Goal: Entertainment & Leisure: Consume media (video, audio)

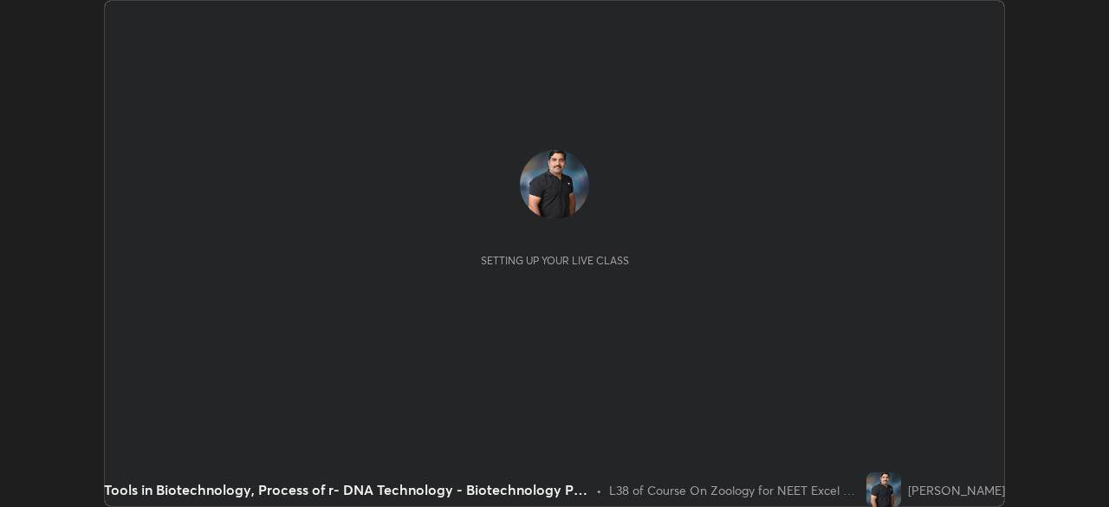
scroll to position [507, 1108]
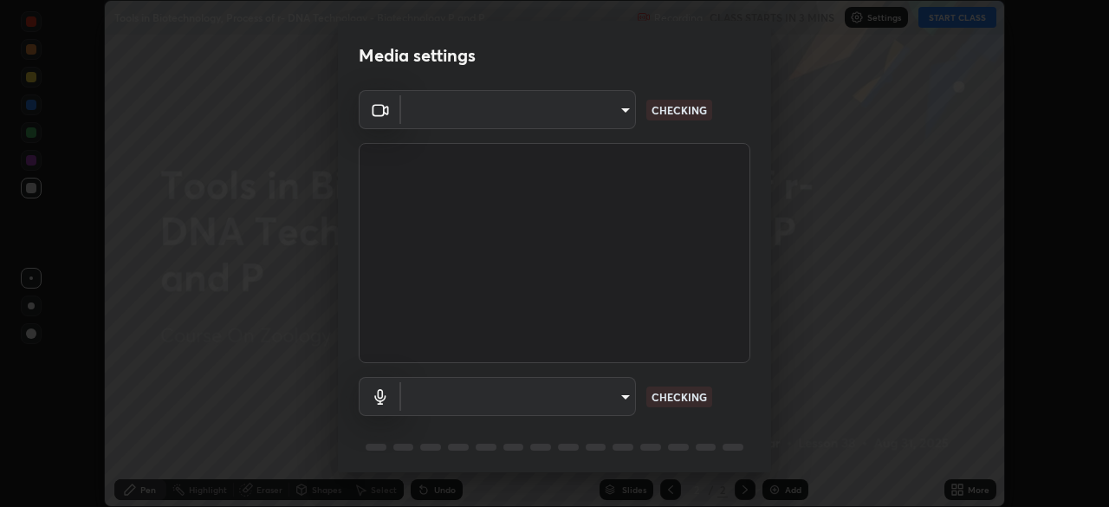
type input "0acba3b956650a6650c5664b97f3b396654fc9691dbf7dca78d34d57b57889b9"
click at [613, 396] on body "Erase all Tools in Biotechnology, Process of r- DNA Technology - Biotechnology …" at bounding box center [554, 253] width 1109 height 507
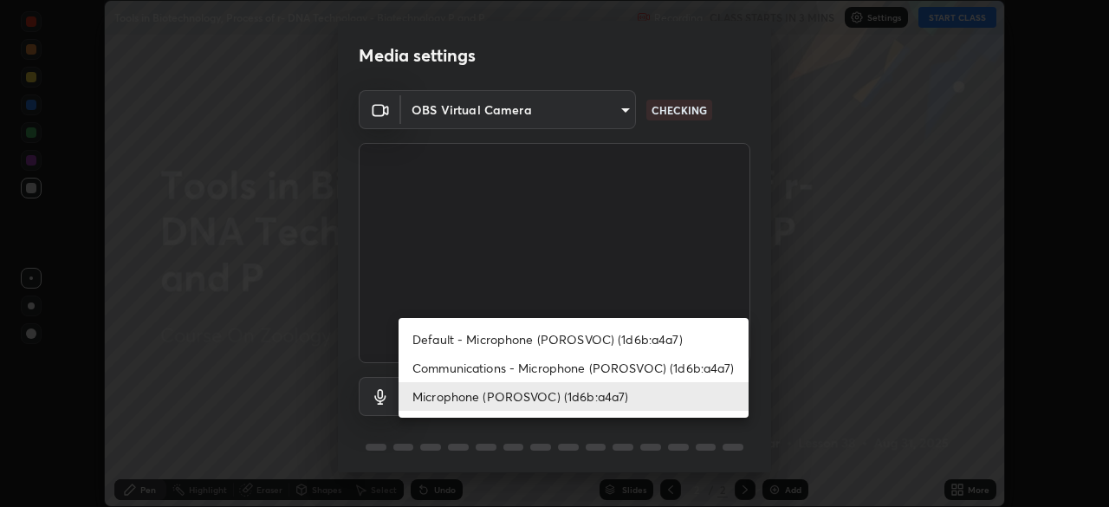
click at [569, 362] on li "Communications - Microphone (POROSVOC) (1d6b:a4a7)" at bounding box center [574, 368] width 350 height 29
type input "communications"
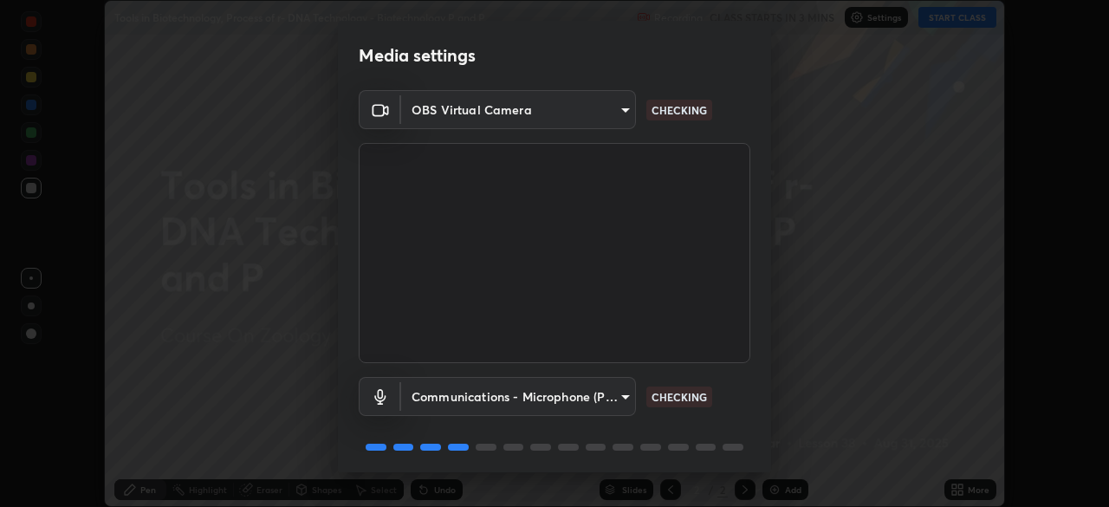
scroll to position [62, 0]
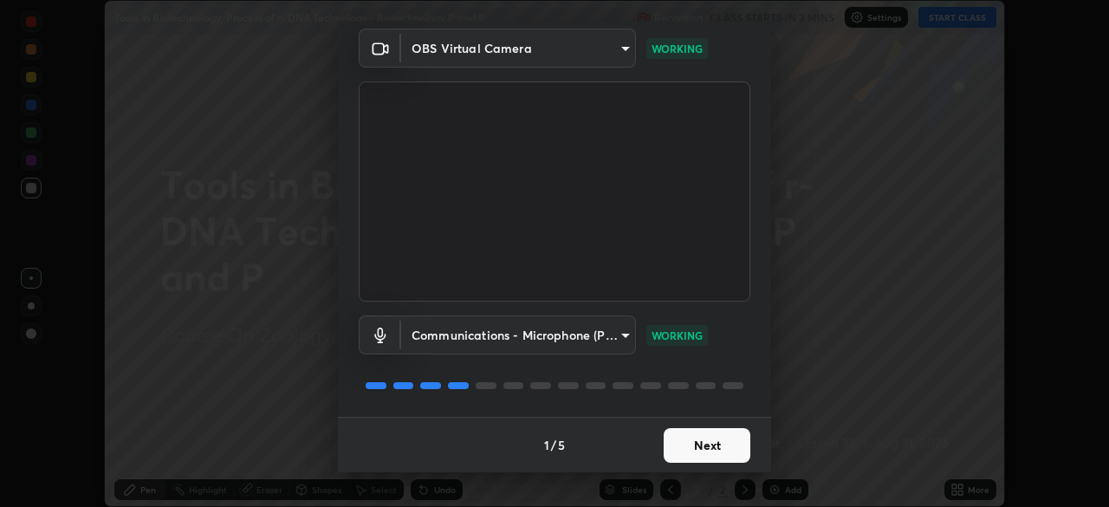
click at [694, 441] on button "Next" at bounding box center [707, 445] width 87 height 35
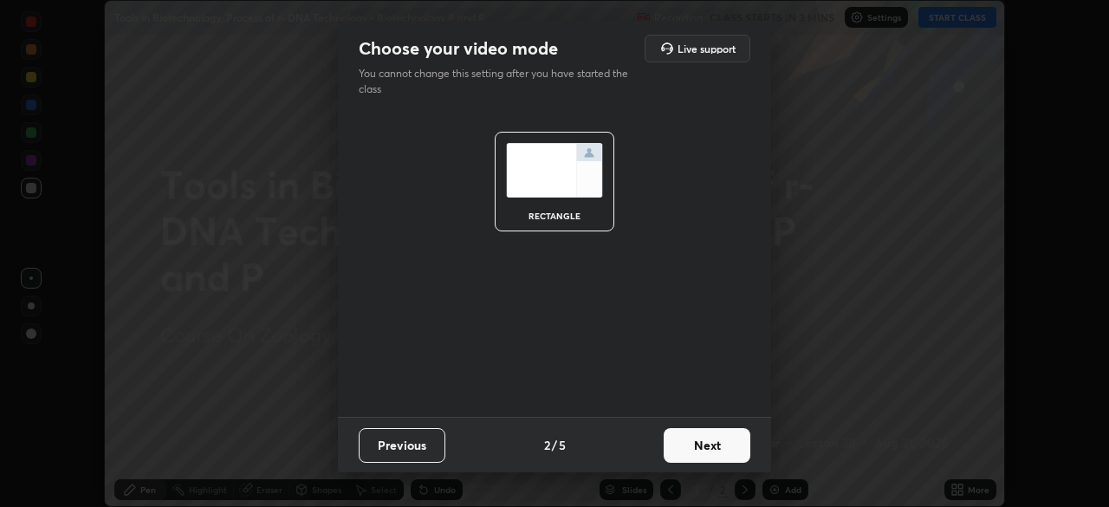
click at [685, 439] on button "Next" at bounding box center [707, 445] width 87 height 35
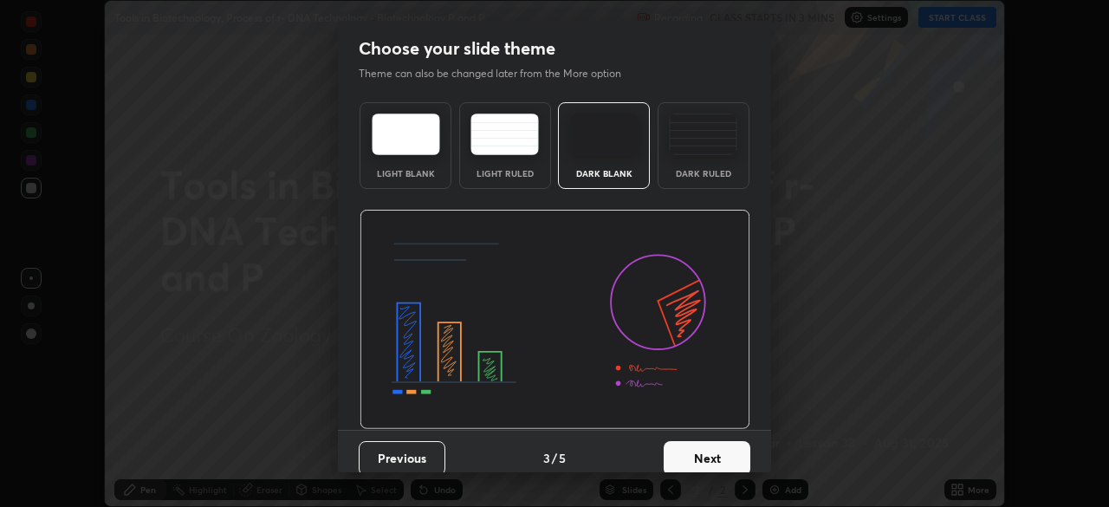
click at [689, 446] on button "Next" at bounding box center [707, 458] width 87 height 35
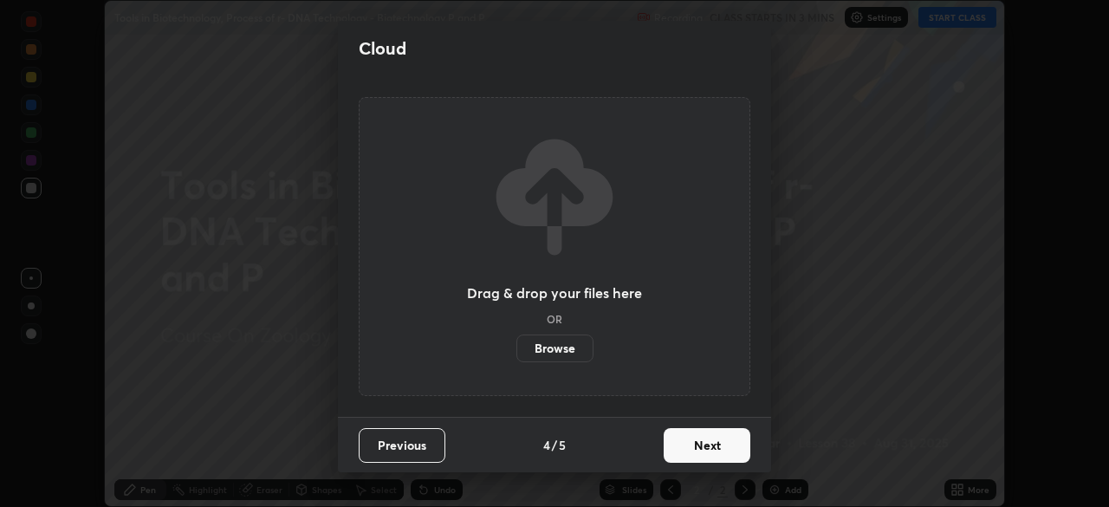
click at [691, 438] on button "Next" at bounding box center [707, 445] width 87 height 35
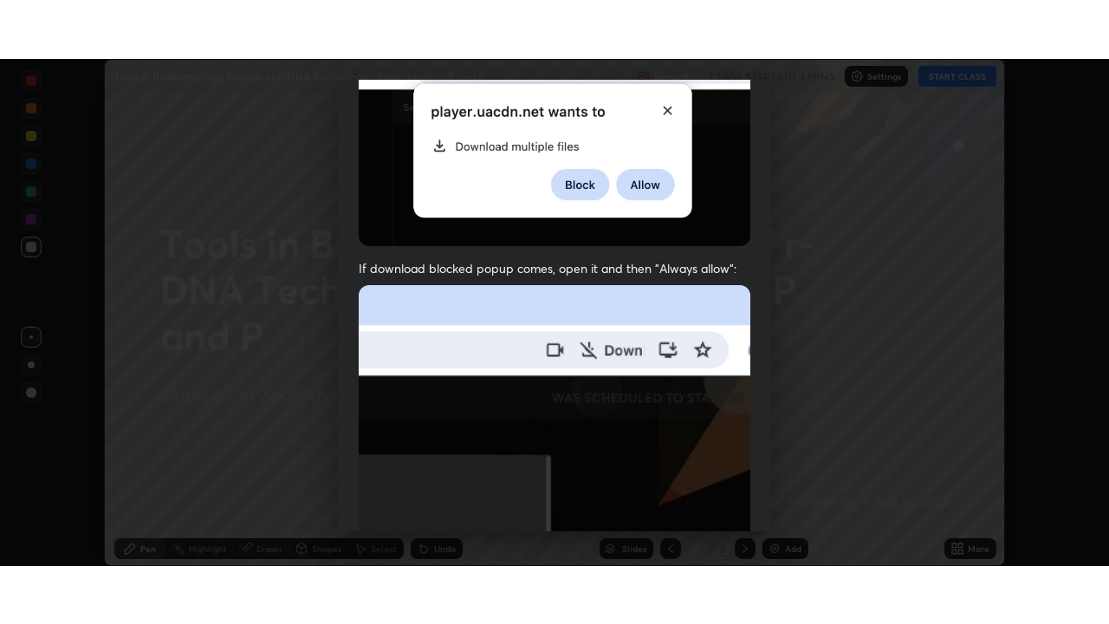
scroll to position [415, 0]
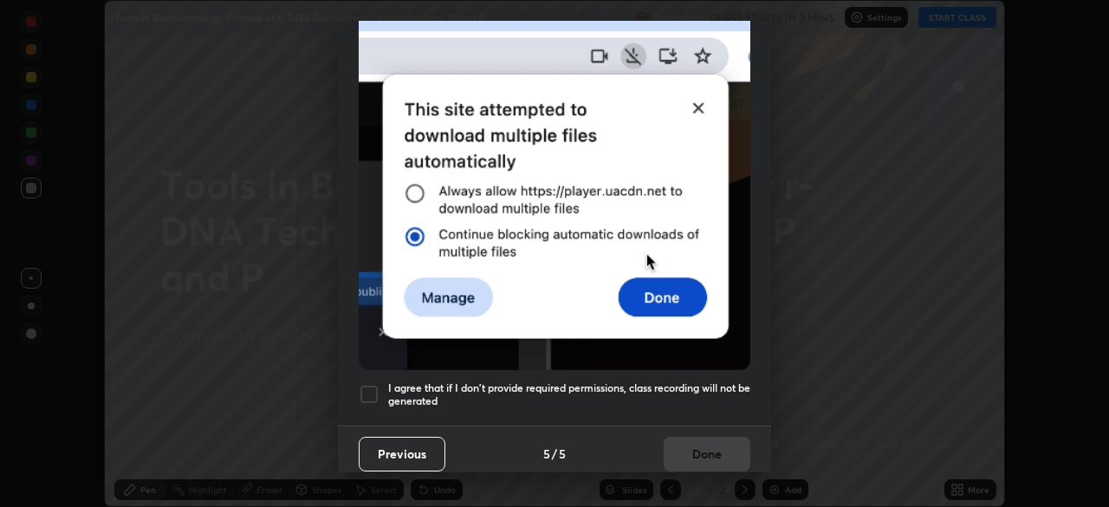
click at [585, 381] on h5 "I agree that if I don't provide required permissions, class recording will not …" at bounding box center [569, 394] width 362 height 27
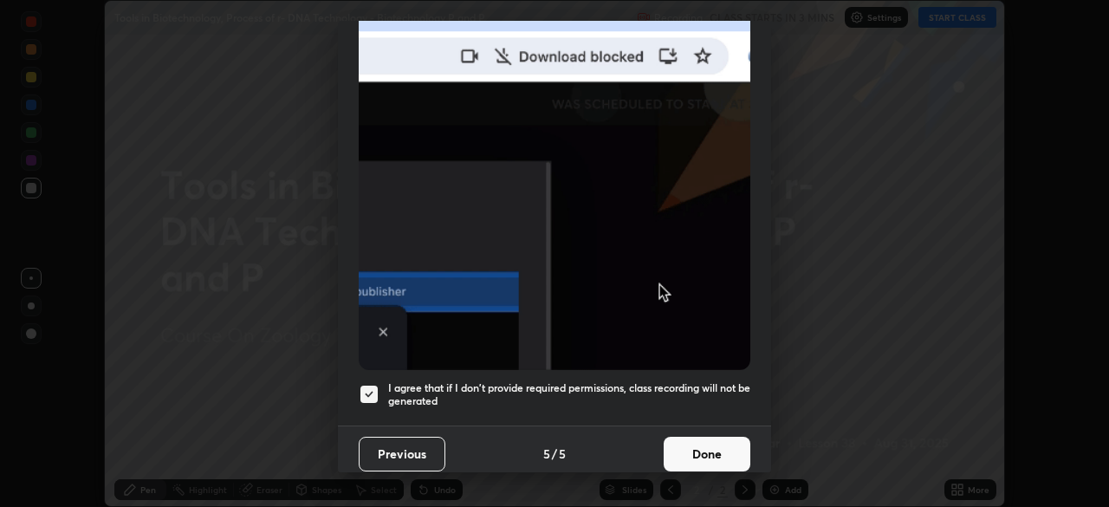
click at [698, 441] on button "Done" at bounding box center [707, 454] width 87 height 35
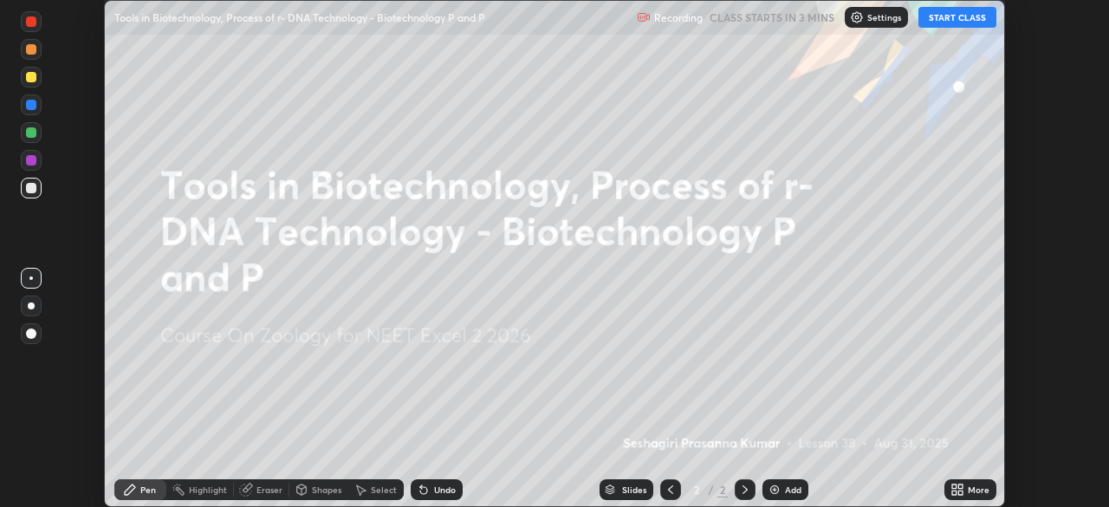
click at [965, 17] on button "START CLASS" at bounding box center [957, 17] width 78 height 21
click at [974, 485] on div "More" at bounding box center [979, 489] width 22 height 9
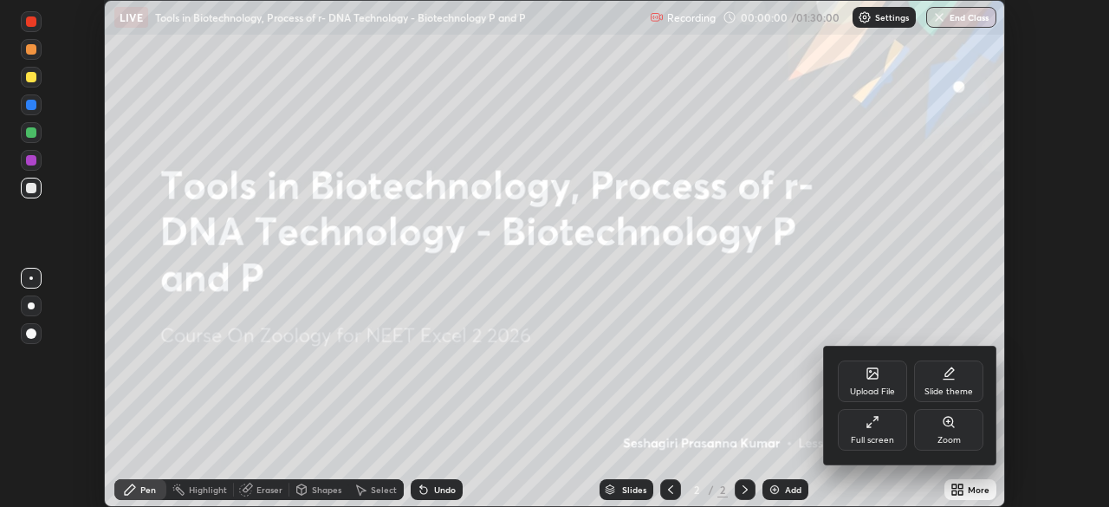
click at [871, 431] on div "Full screen" at bounding box center [872, 430] width 69 height 42
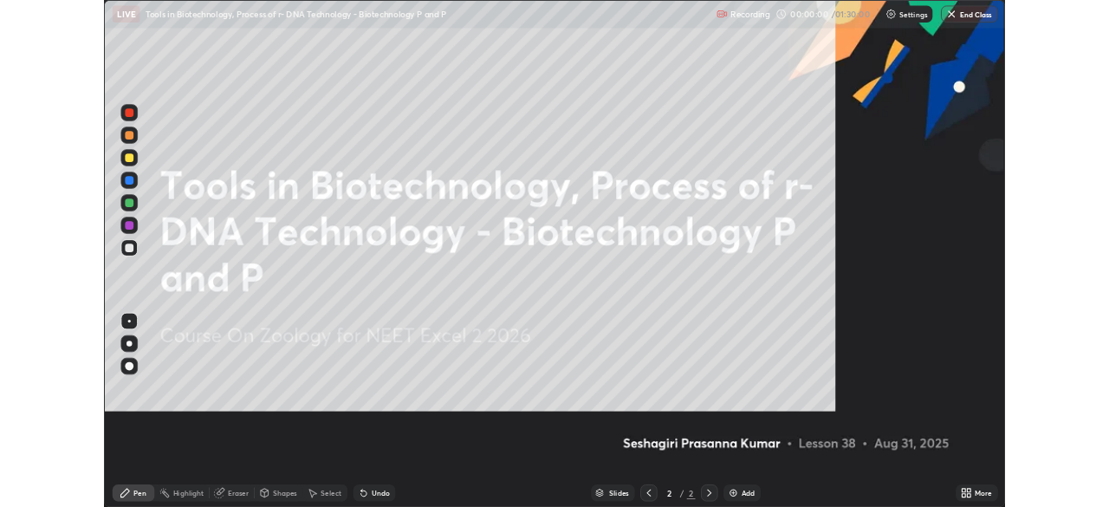
scroll to position [624, 1109]
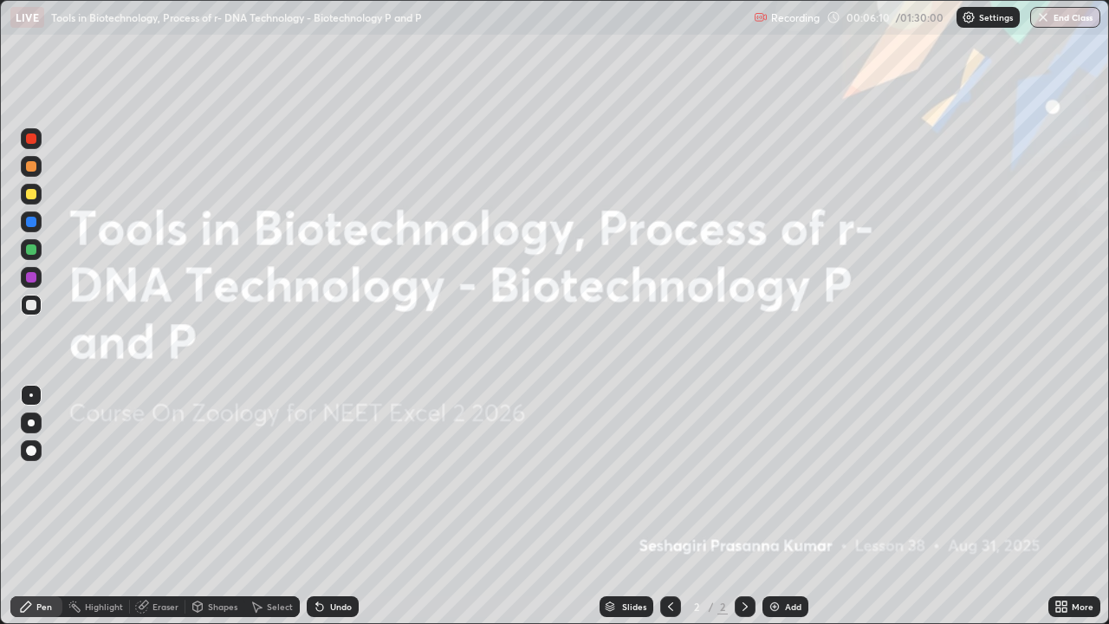
click at [33, 278] on div at bounding box center [31, 277] width 10 height 10
click at [34, 224] on div at bounding box center [31, 222] width 10 height 10
click at [34, 250] on div at bounding box center [31, 249] width 10 height 10
click at [34, 194] on div at bounding box center [31, 194] width 10 height 10
click at [1079, 506] on div "More" at bounding box center [1083, 606] width 22 height 9
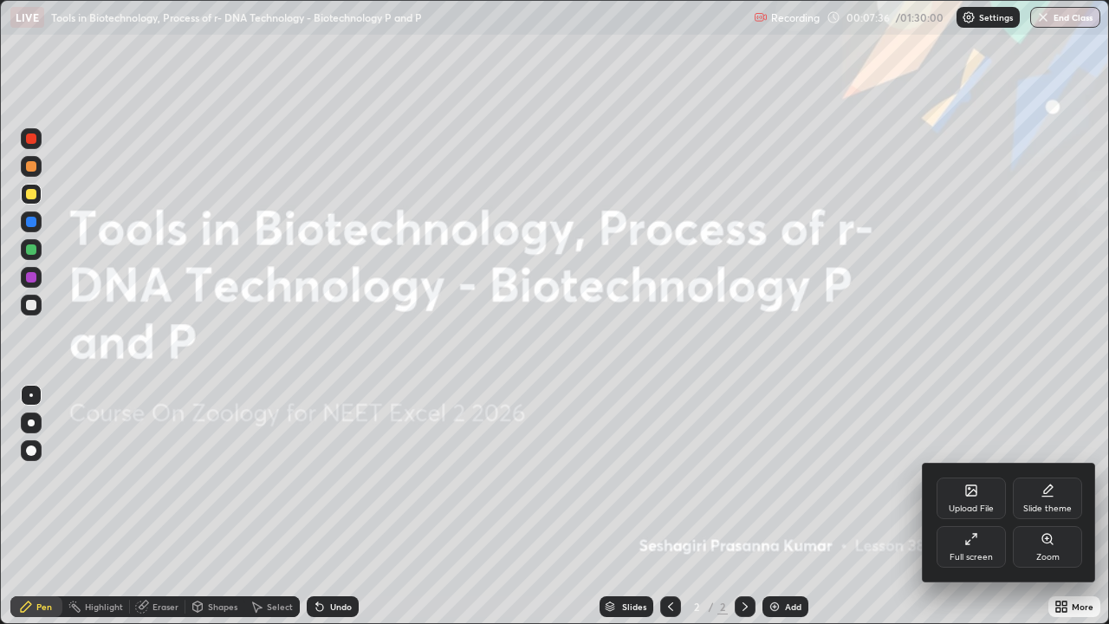
click at [964, 501] on div "Upload File" at bounding box center [971, 498] width 69 height 42
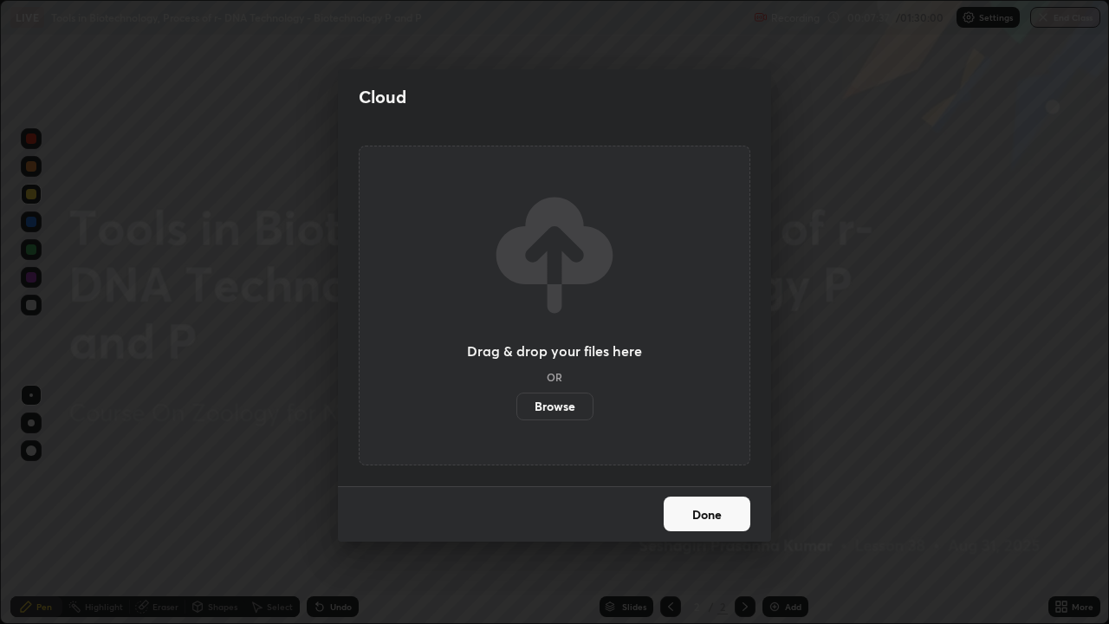
click at [555, 406] on label "Browse" at bounding box center [554, 407] width 77 height 28
click at [516, 406] on input "Browse" at bounding box center [516, 407] width 0 height 28
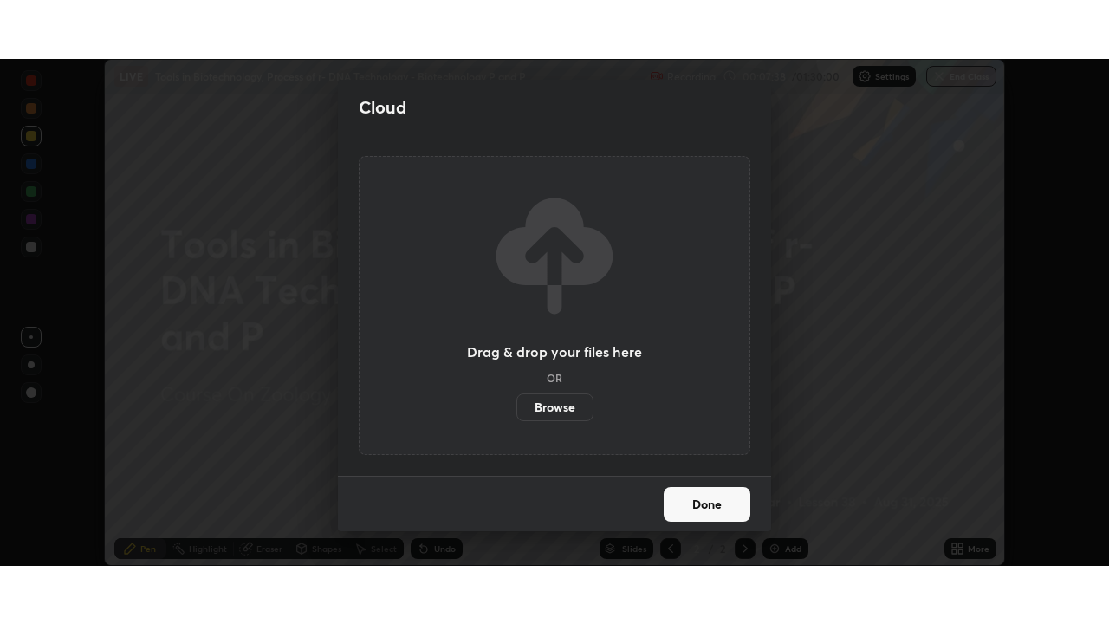
scroll to position [86139, 85537]
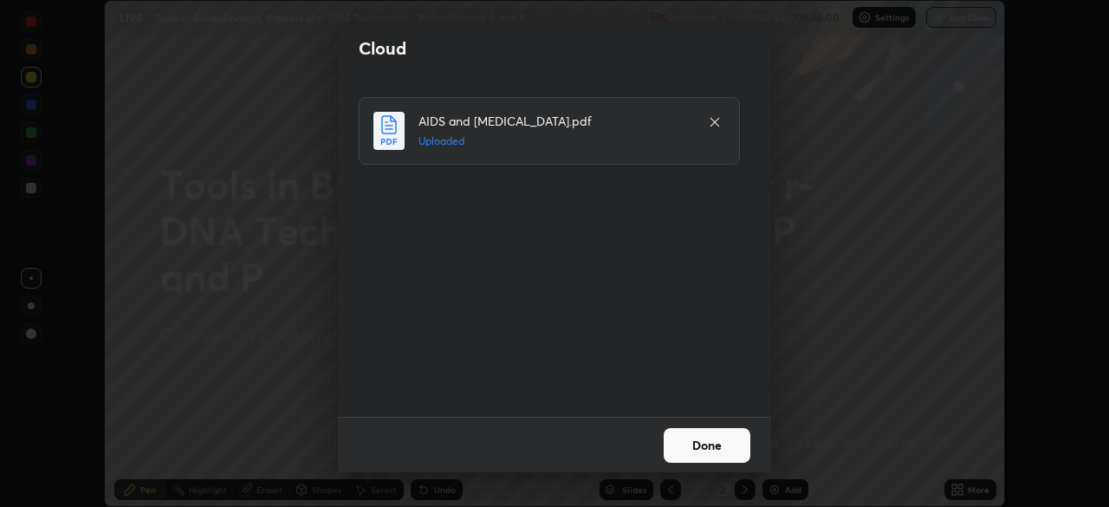
click at [699, 443] on button "Done" at bounding box center [707, 445] width 87 height 35
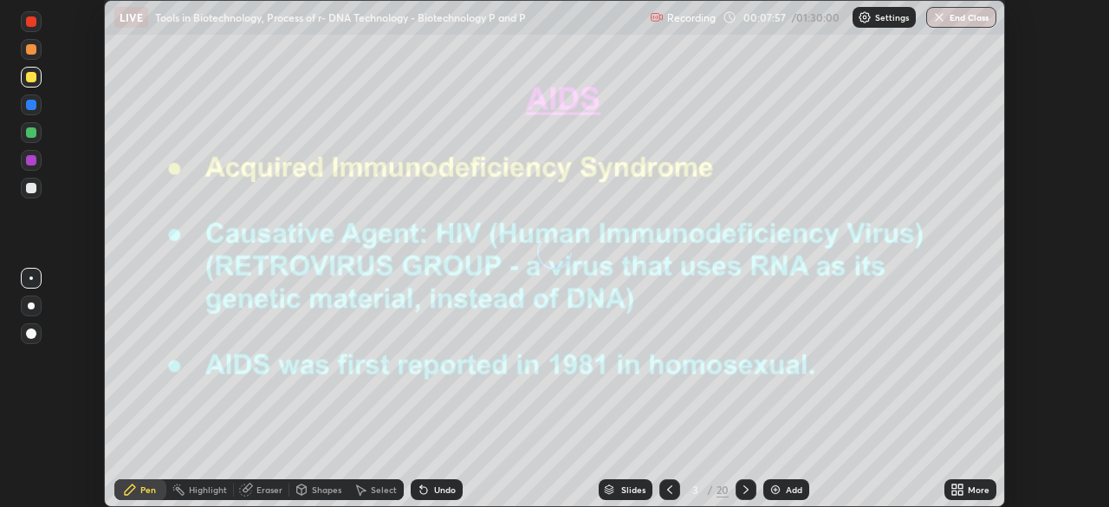
click at [668, 490] on icon at bounding box center [670, 490] width 14 height 14
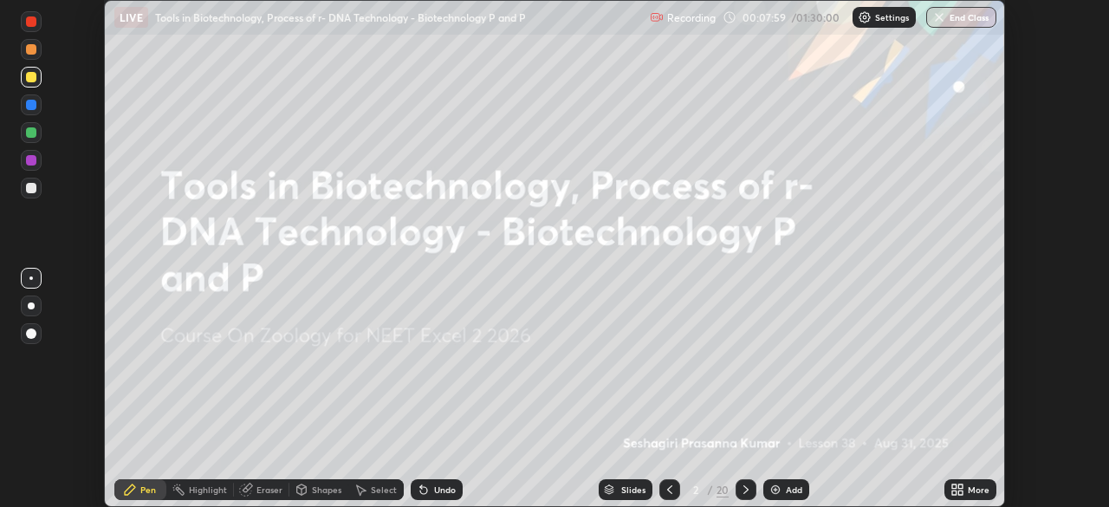
click at [743, 482] on div at bounding box center [746, 489] width 21 height 21
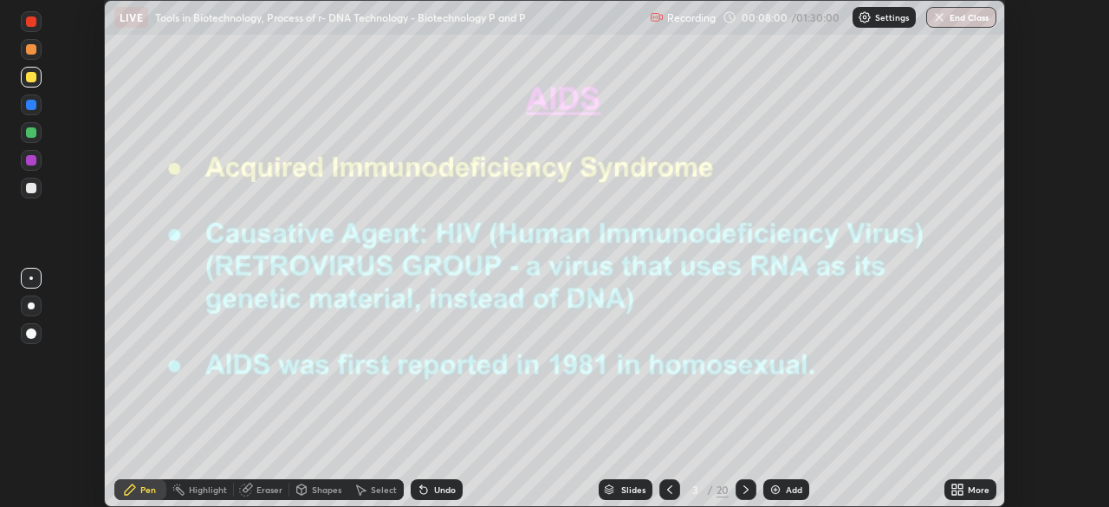
click at [665, 490] on icon at bounding box center [670, 490] width 14 height 14
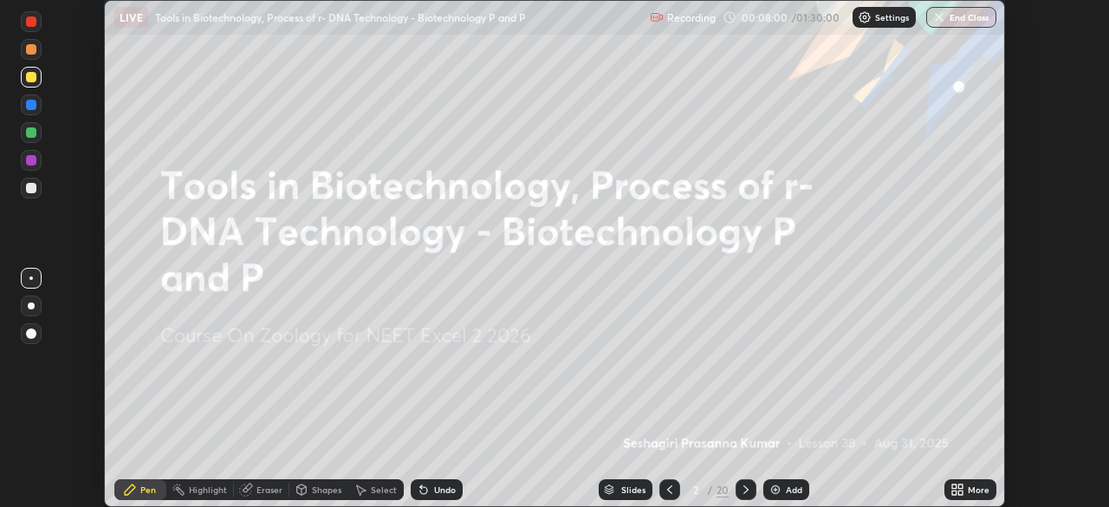
click at [970, 493] on div "More" at bounding box center [979, 489] width 22 height 9
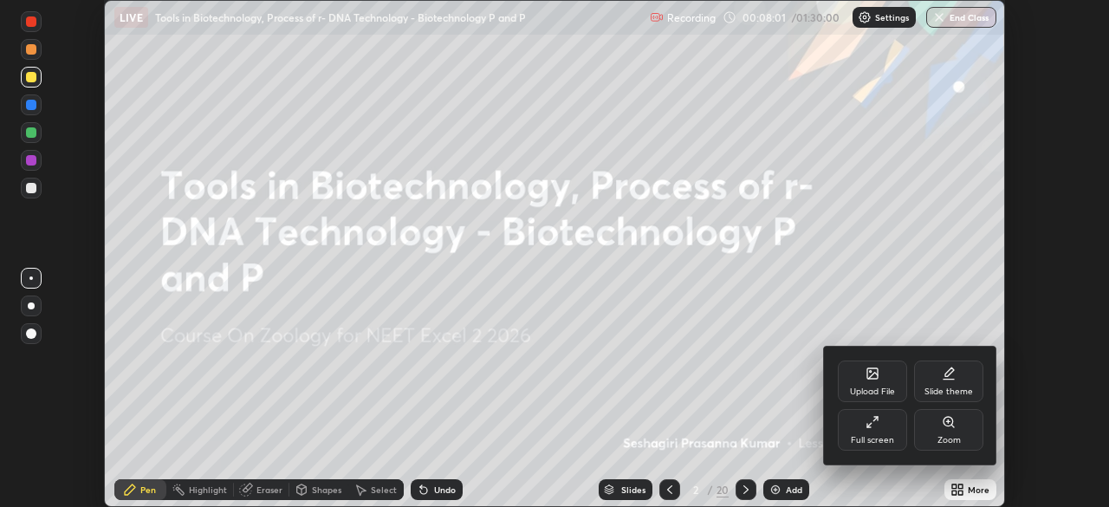
click at [874, 429] on div "Full screen" at bounding box center [872, 430] width 69 height 42
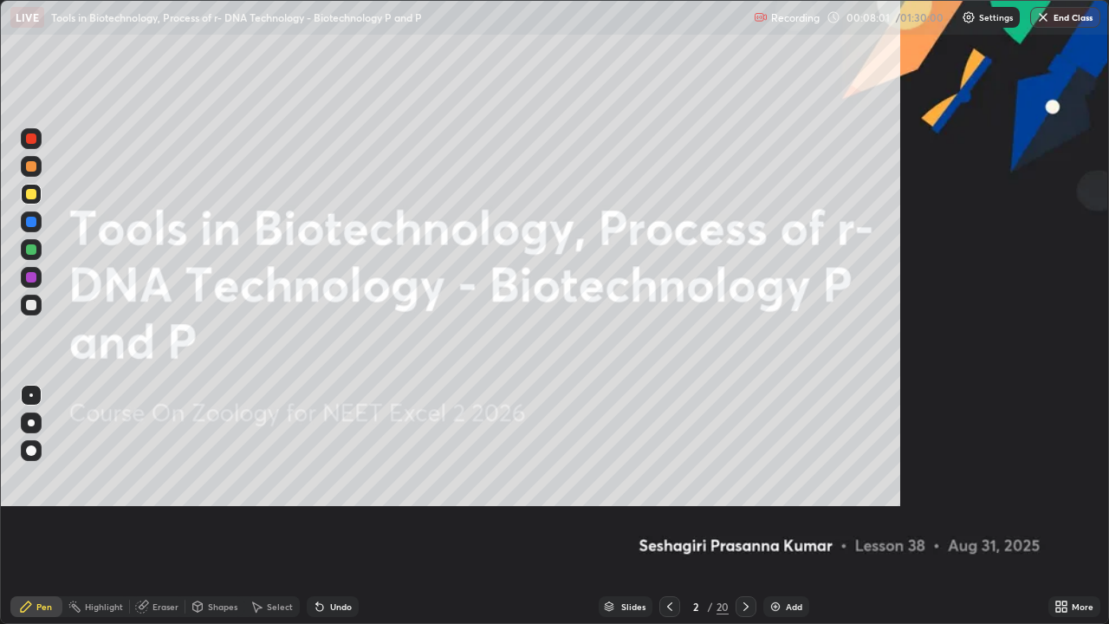
scroll to position [624, 1109]
